Goal: Information Seeking & Learning: Learn about a topic

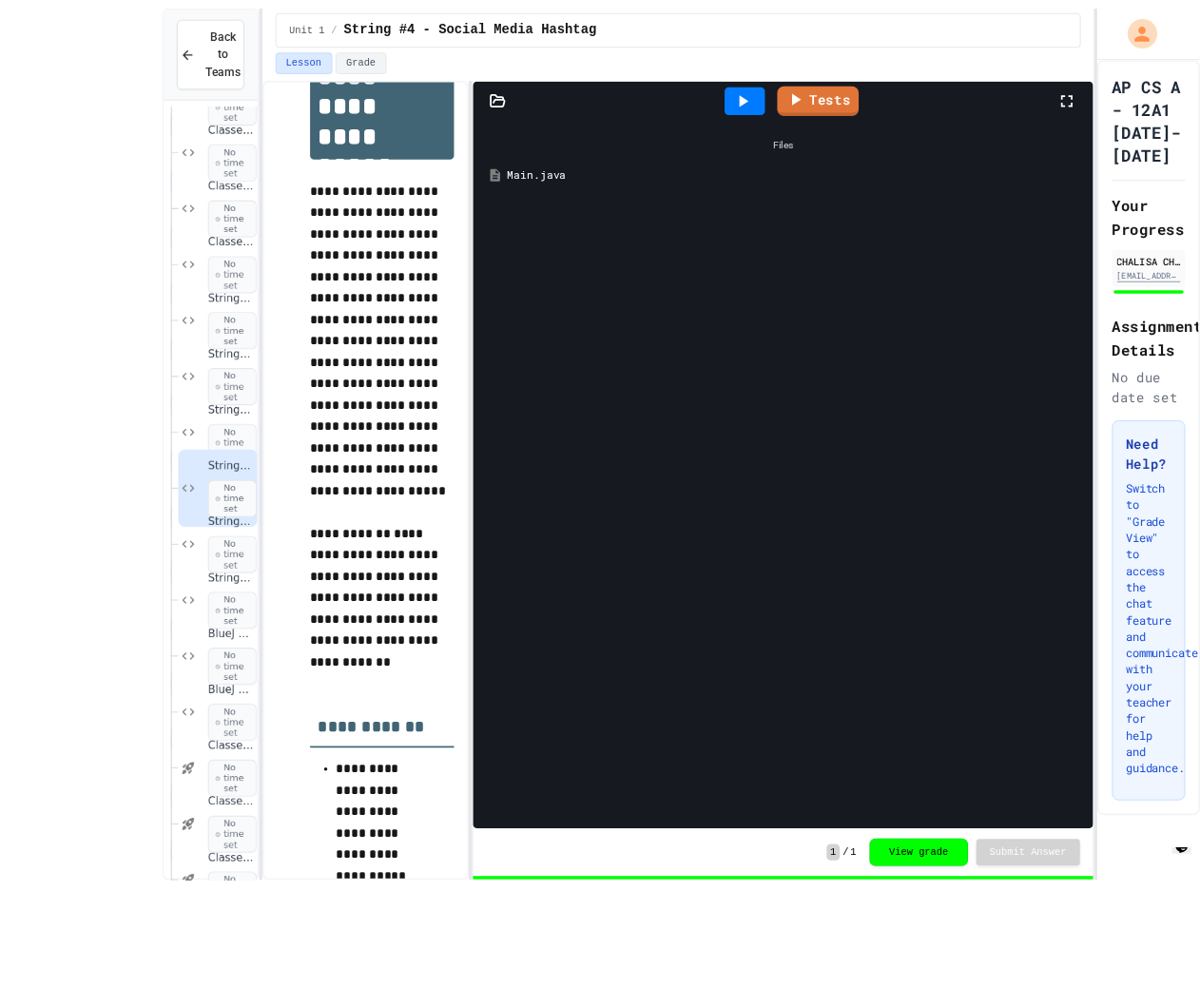
scroll to position [55, 0]
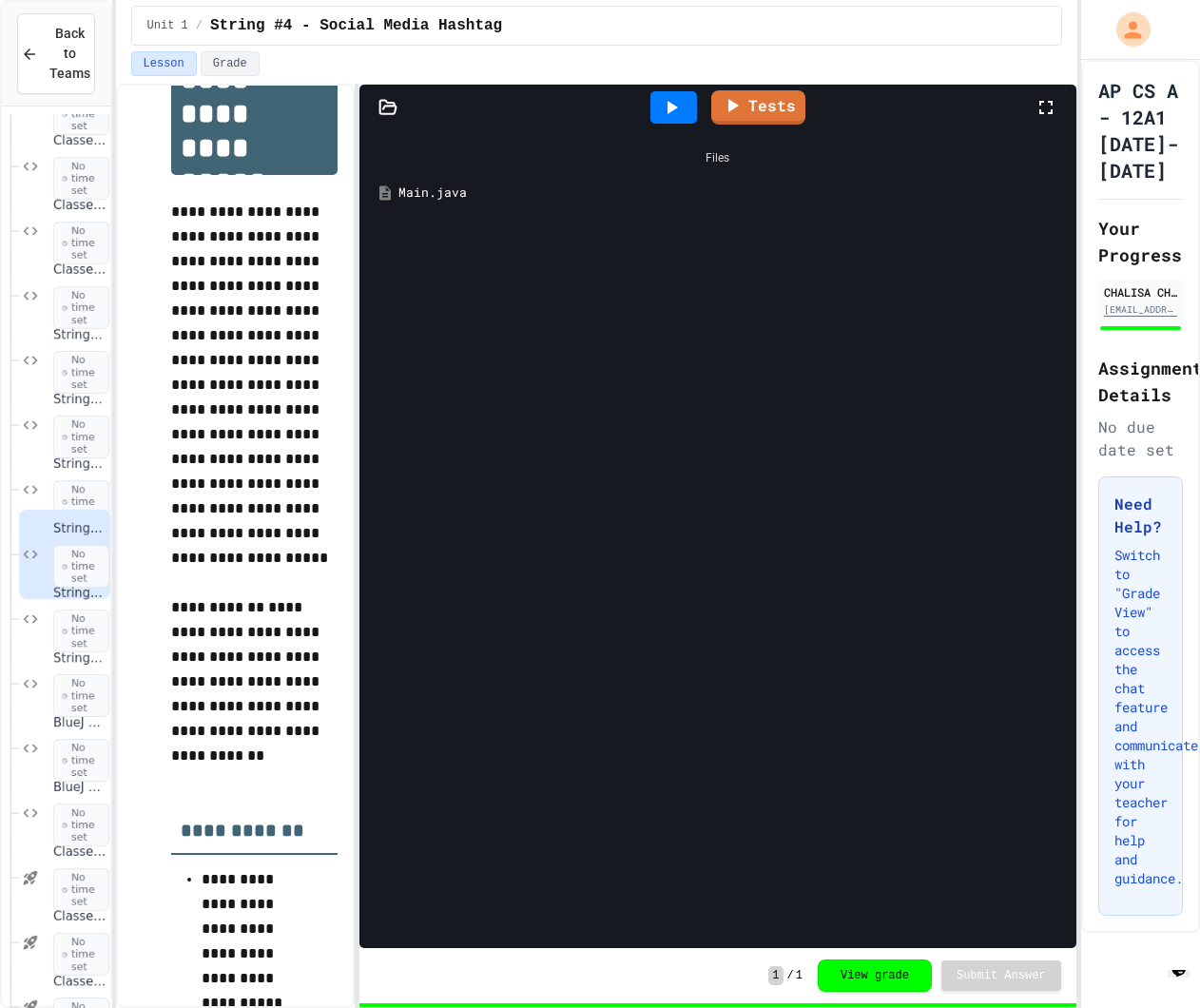
click at [533, 176] on div "Main.java" at bounding box center [717, 192] width 697 height 34
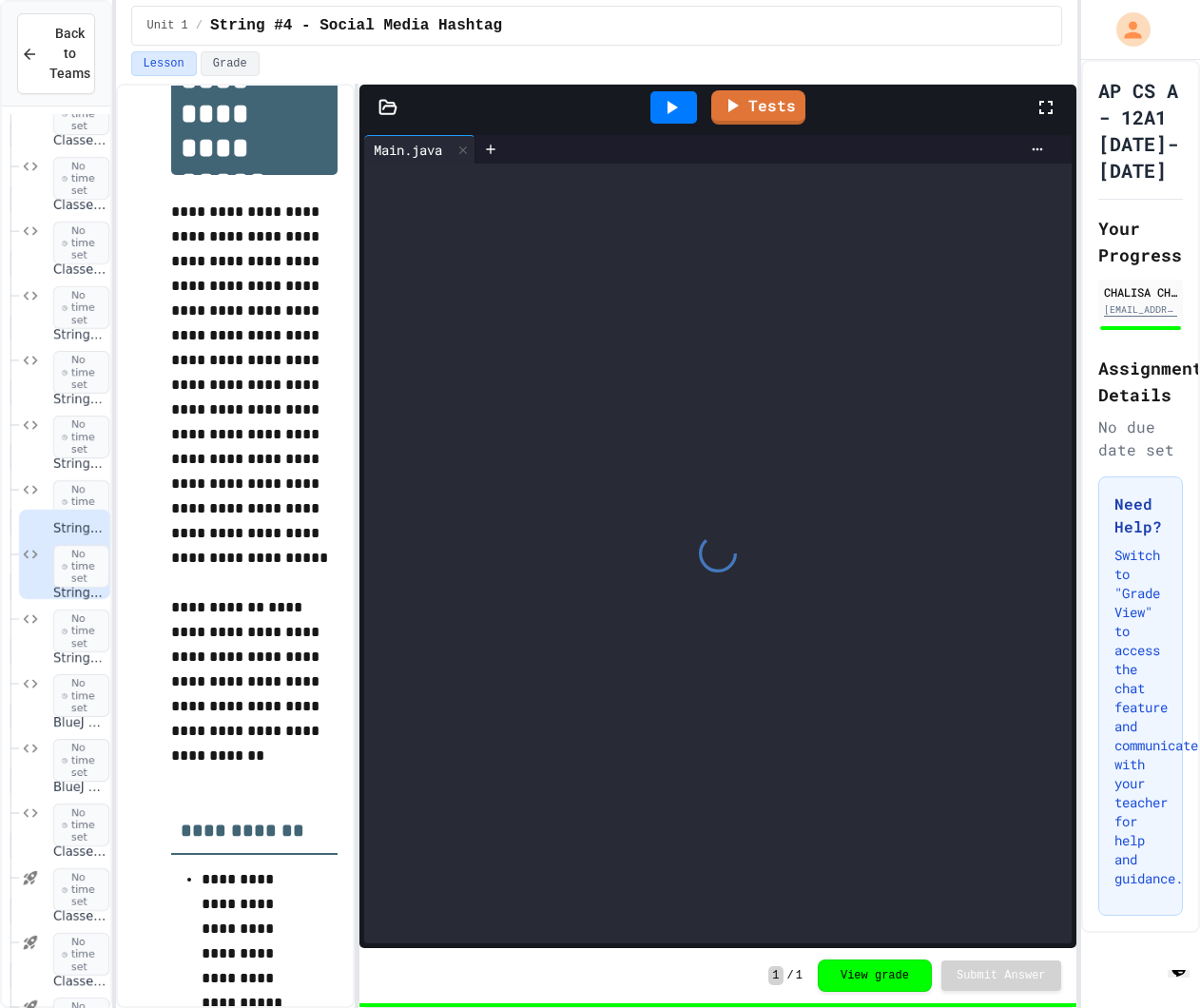
click at [532, 164] on div at bounding box center [717, 553] width 706 height 780
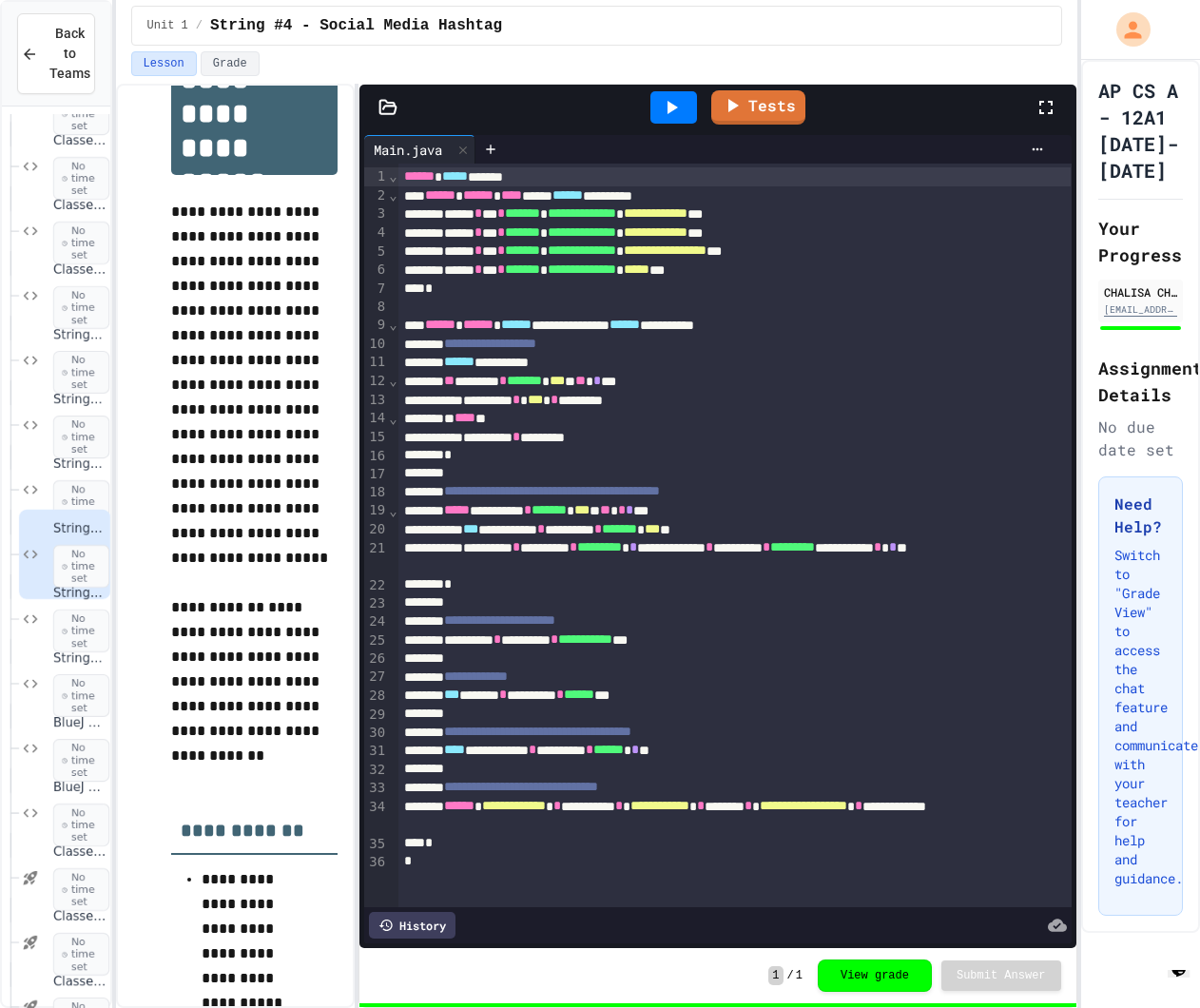
scroll to position [0, 0]
click at [50, 636] on div "String #5 - Password Security Validator No time set" at bounding box center [64, 620] width 92 height 90
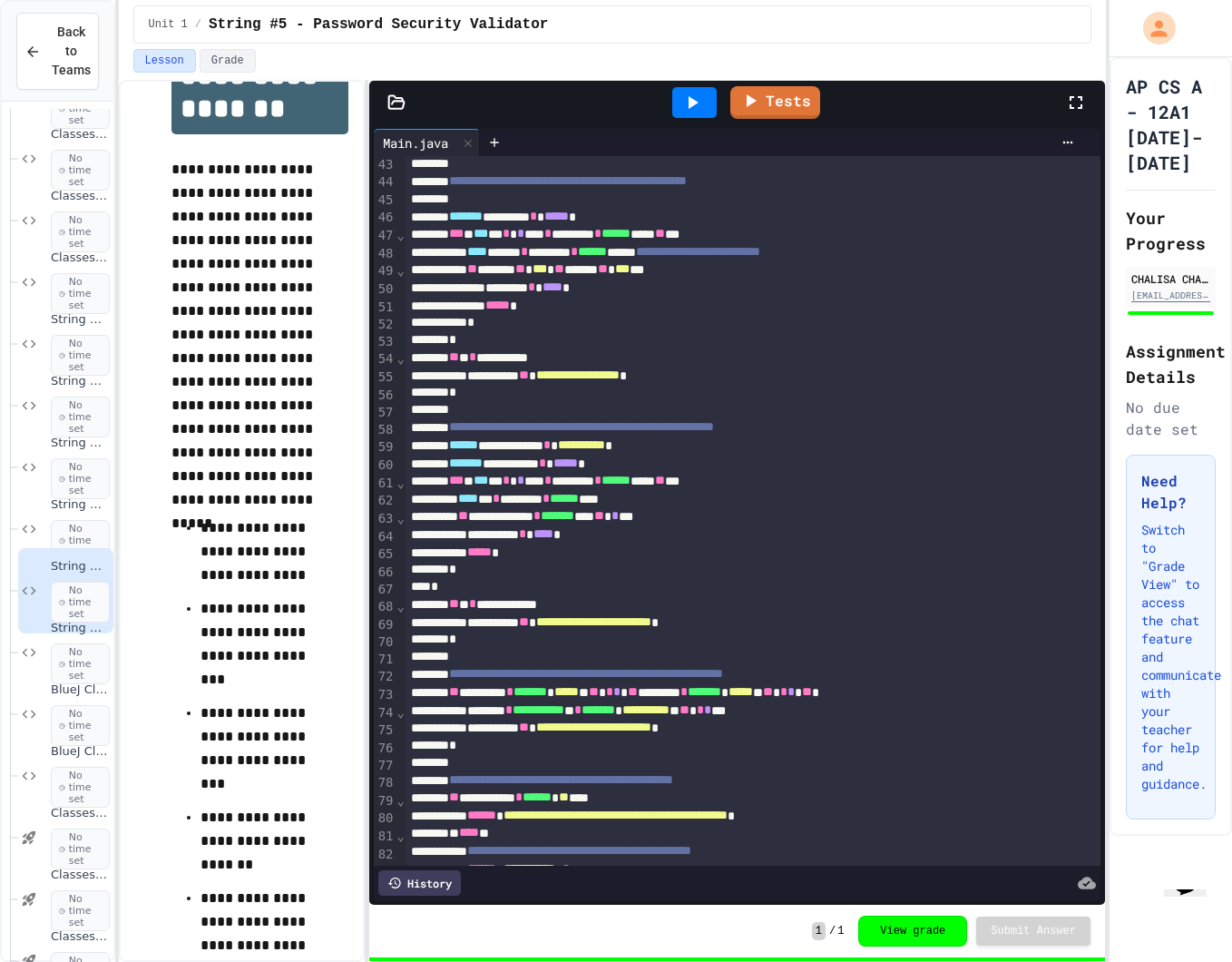
scroll to position [743, 0]
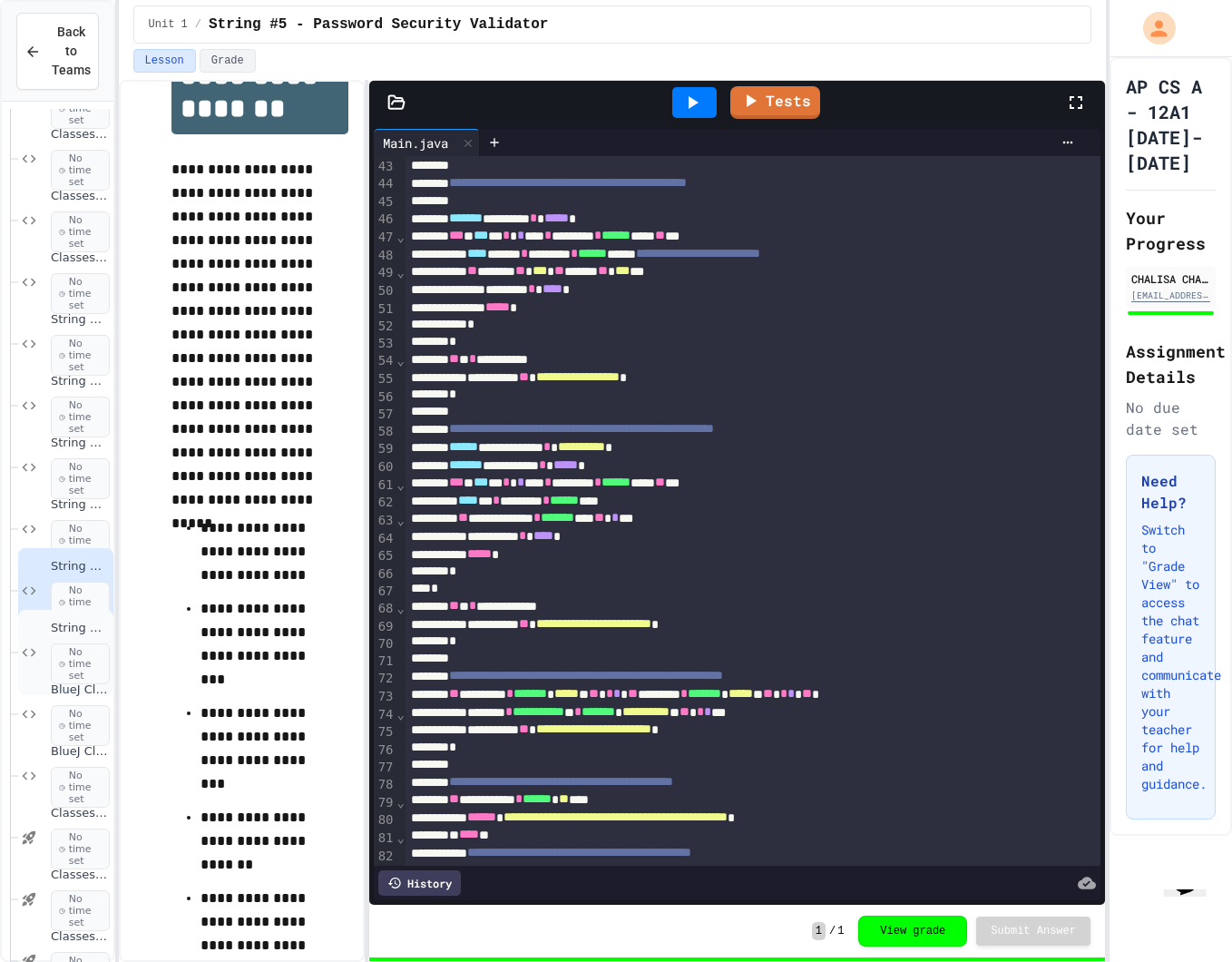
click at [41, 619] on div "String #6 - Social Media Mention Analyzer No time set" at bounding box center [65, 653] width 95 height 86
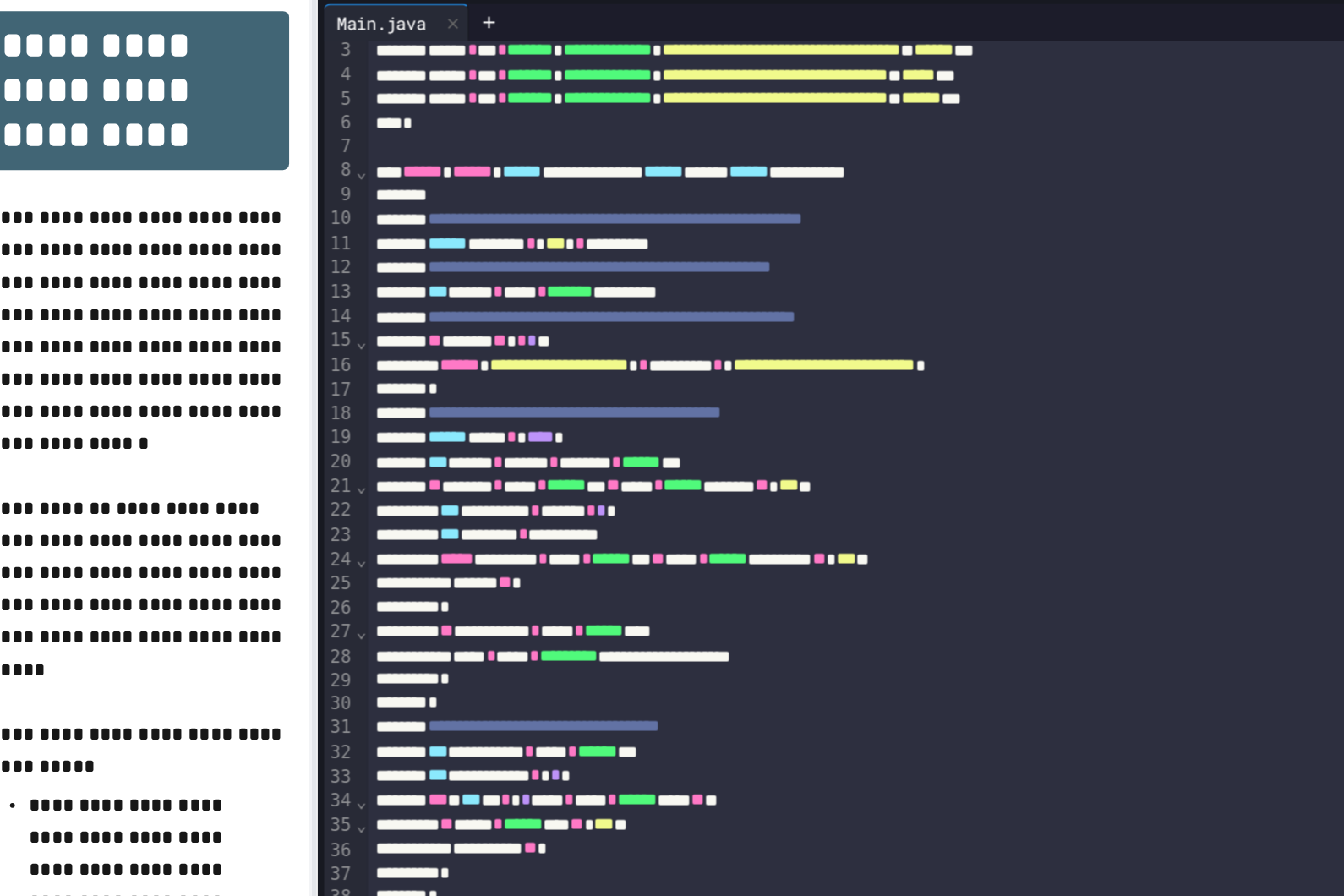
scroll to position [36, 0]
